Goal: Navigation & Orientation: Find specific page/section

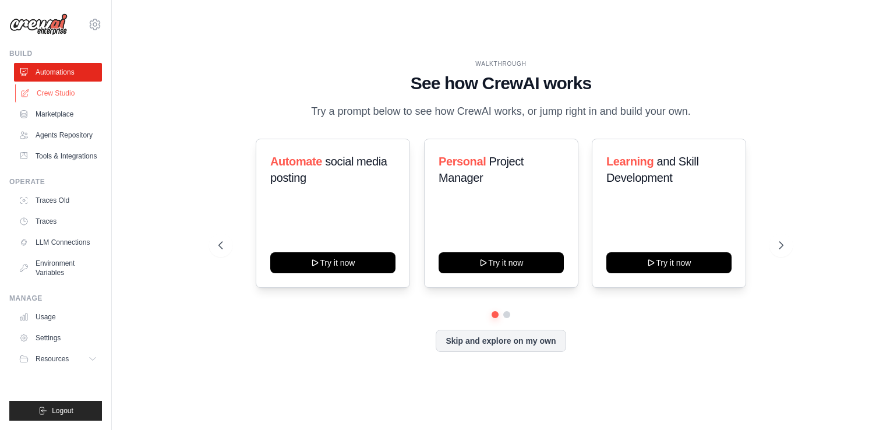
click at [58, 92] on link "Crew Studio" at bounding box center [59, 93] width 88 height 19
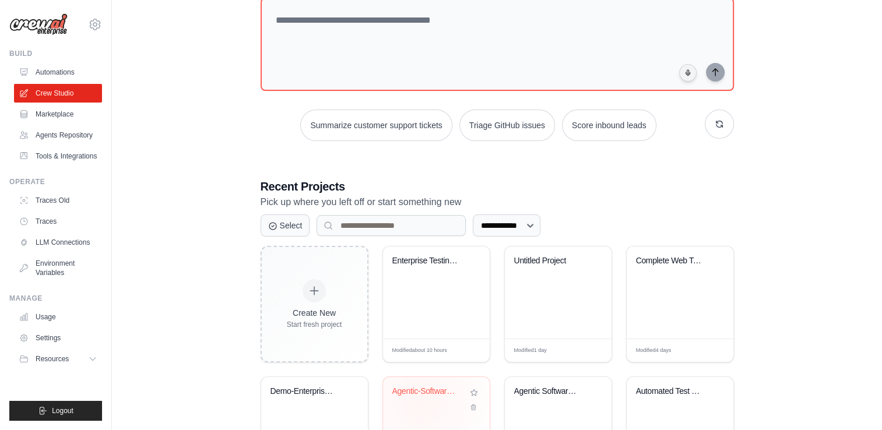
scroll to position [58, 0]
